Goal: Task Accomplishment & Management: Complete application form

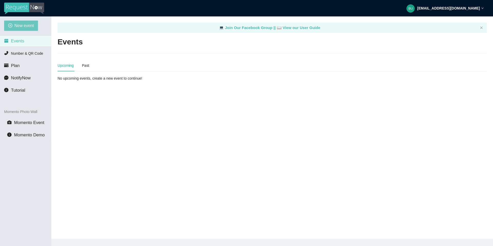
click at [29, 26] on span "New event" at bounding box center [24, 25] width 20 height 6
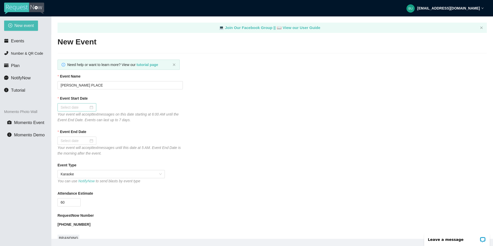
click at [87, 107] on div at bounding box center [77, 108] width 33 height 6
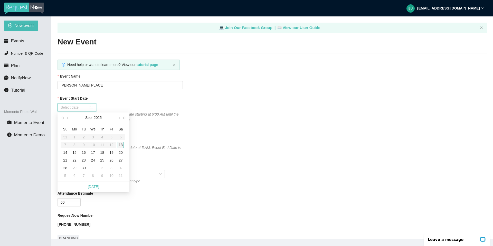
type input "[DATE]"
click at [119, 143] on div "13" at bounding box center [121, 145] width 6 height 6
type input "[DATE]"
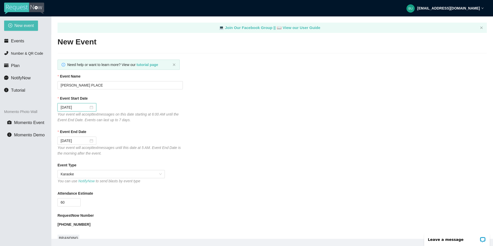
click at [101, 198] on div "Attendance Estimate" at bounding box center [272, 195] width 429 height 8
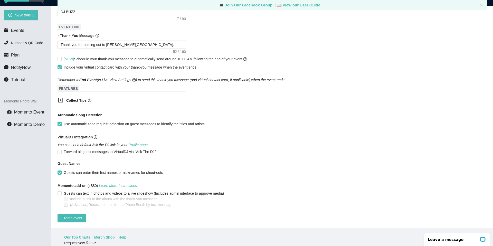
scroll to position [16, 0]
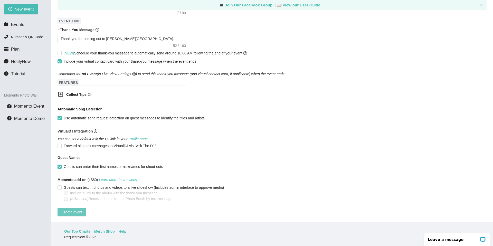
click at [77, 209] on span "Create event" at bounding box center [72, 212] width 21 height 6
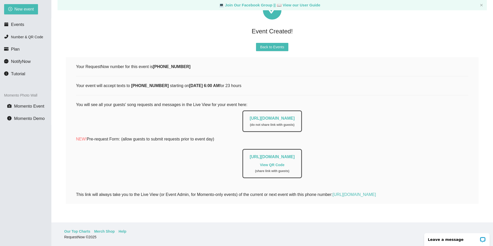
scroll to position [35, 0]
click at [280, 116] on link "[URL][DOMAIN_NAME]" at bounding box center [272, 118] width 45 height 4
